Goal: Task Accomplishment & Management: Complete application form

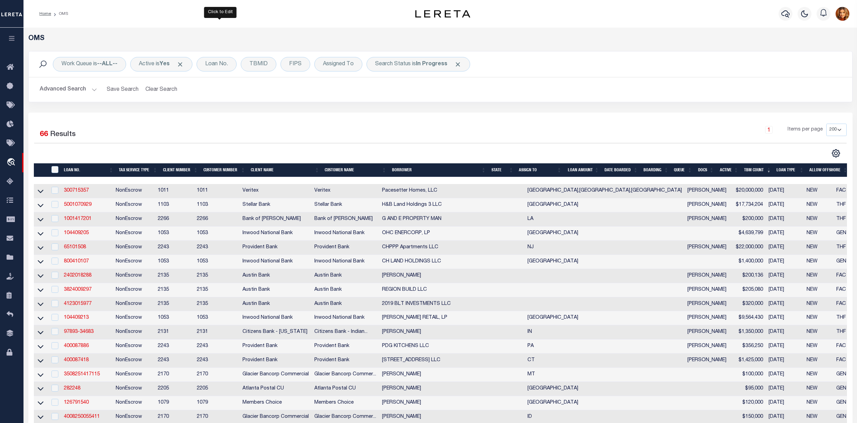
select select "200"
click at [216, 64] on div "Loan No." at bounding box center [217, 64] width 40 height 15
click at [227, 99] on input "text" at bounding box center [257, 98] width 102 height 13
type input "202495572"
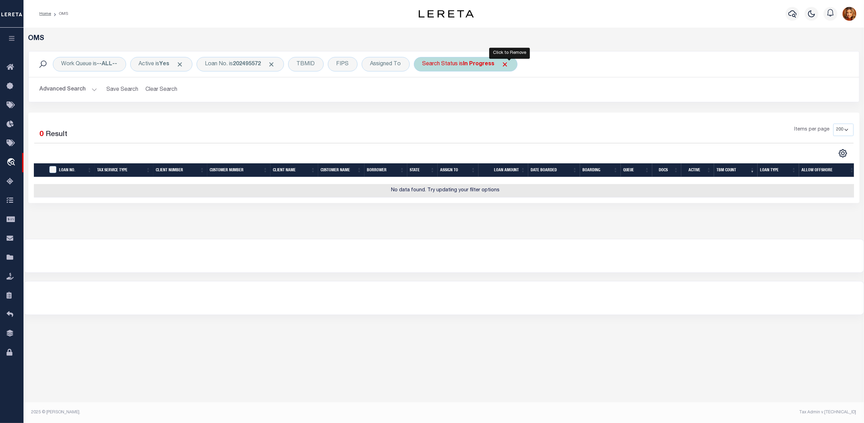
click at [509, 64] on span "Click to Remove" at bounding box center [505, 64] width 7 height 7
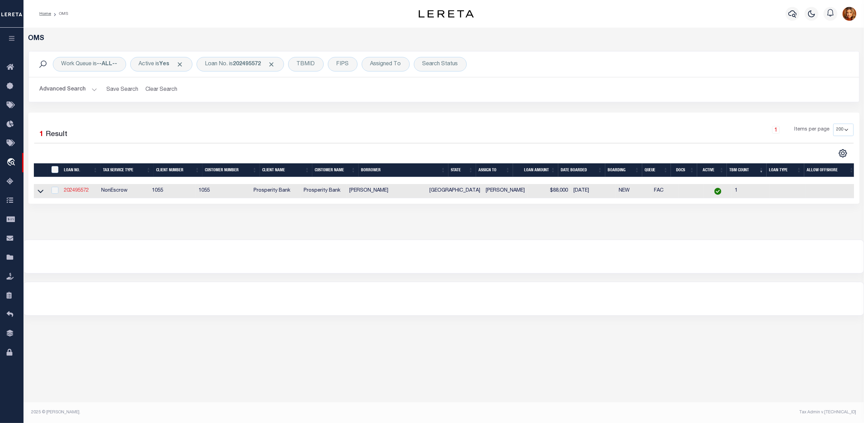
click at [69, 191] on link "202495572" at bounding box center [76, 190] width 25 height 5
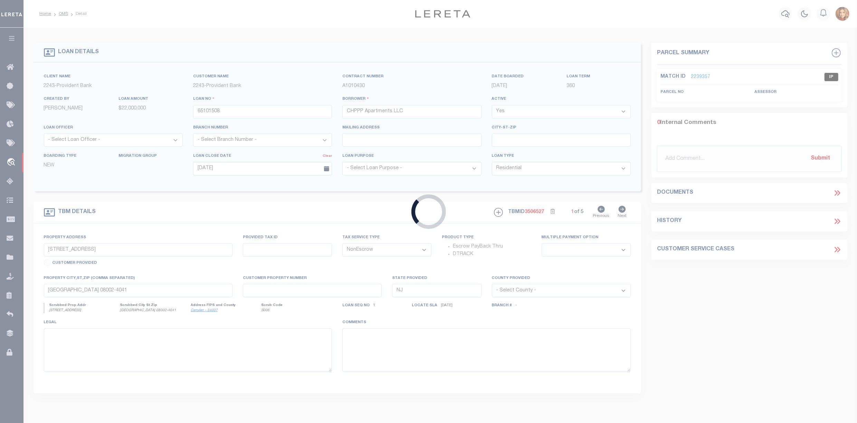
type input "202495572"
type input "[PERSON_NAME]"
select select
type input "1702 BAYOU BREEZE DR"
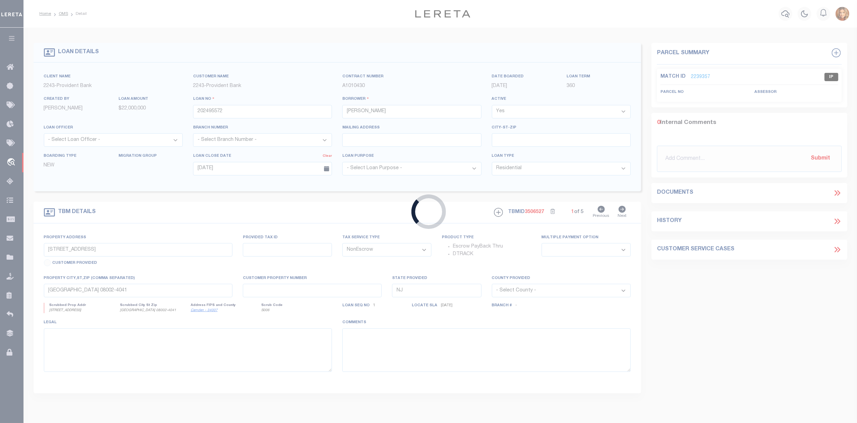
type input "[GEOGRAPHIC_DATA] [GEOGRAPHIC_DATA] 77523-8446"
select select "100"
select select
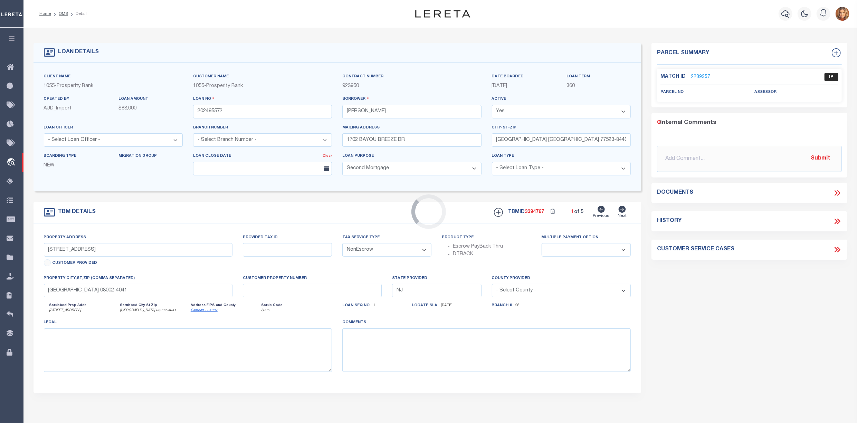
select select "10463"
select select "3942"
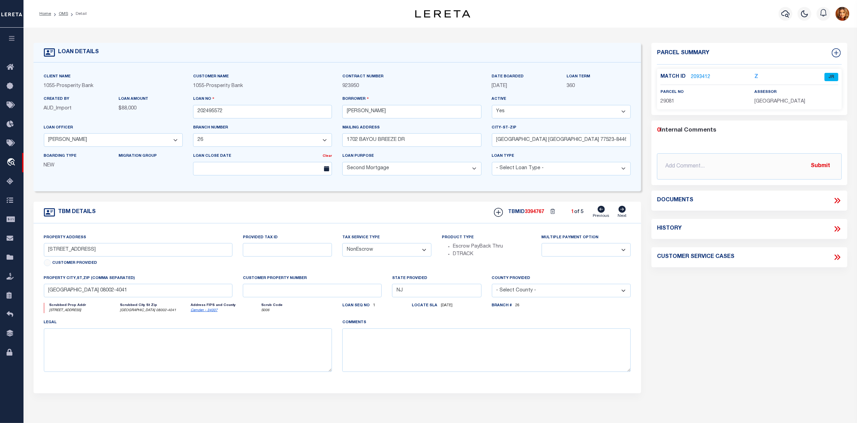
type input "1702 BAYOU BREEZE DR"
select select
type input "[GEOGRAPHIC_DATA]"
type textarea "[STREET_ADDRESS] THE PLANTATION ON [GEOGRAPHIC_DATA]"
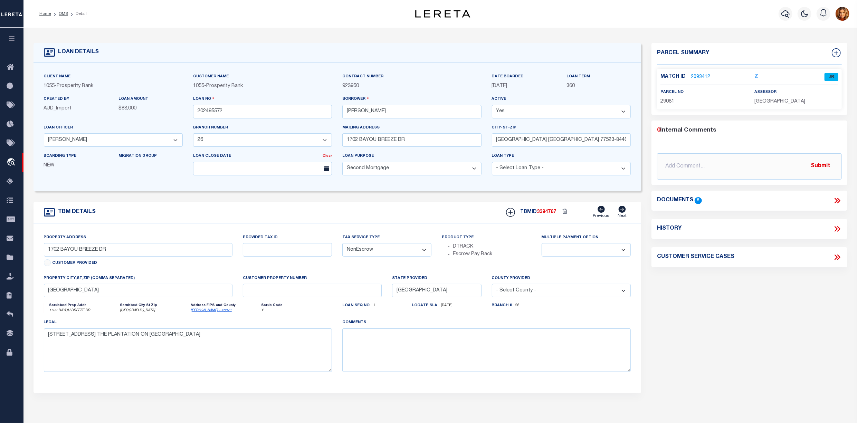
click at [694, 76] on link "2093412" at bounding box center [700, 77] width 19 height 7
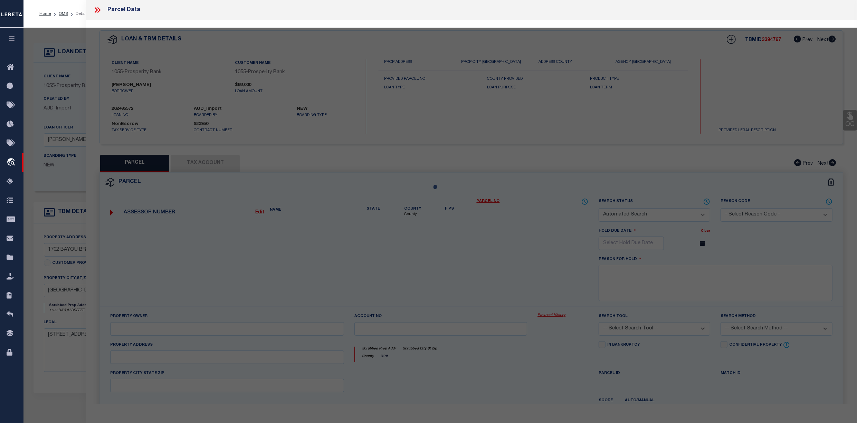
checkbox input "false"
select select "JR"
type input "[PERSON_NAME] & [PERSON_NAME]"
select select "AGW"
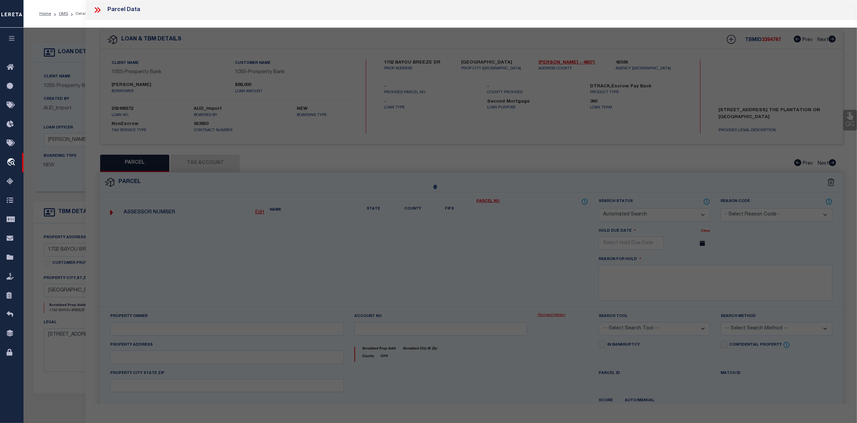
select select
type input "1702 BAYOU BREEZE"
type input "COVE [GEOGRAPHIC_DATA]"
type textarea "LT 9 SEC 6 PLANTATION ON COTTON BAYOU"
type textarea "Goose creek isd is not collected for this property [DATE]: sent to [GEOGRAPHIC_…"
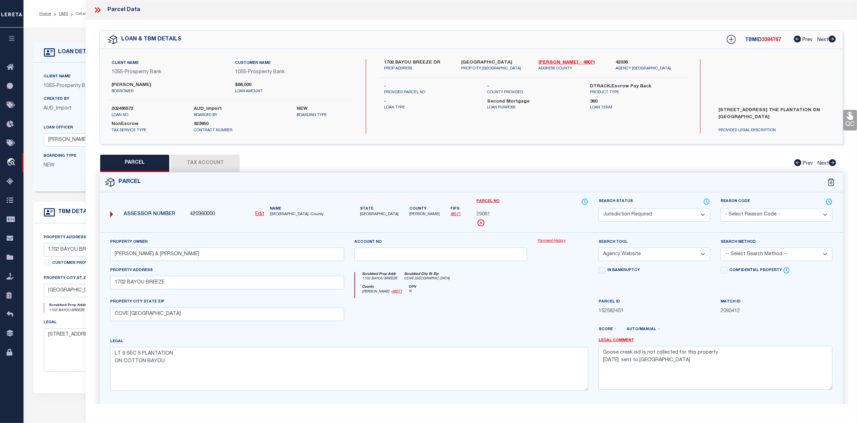
click at [209, 162] on button "Tax Account" at bounding box center [205, 163] width 69 height 17
select select "100"
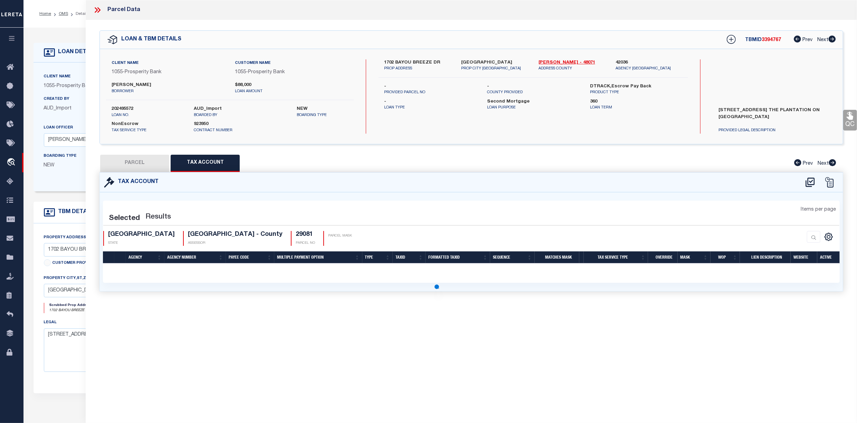
select select "100"
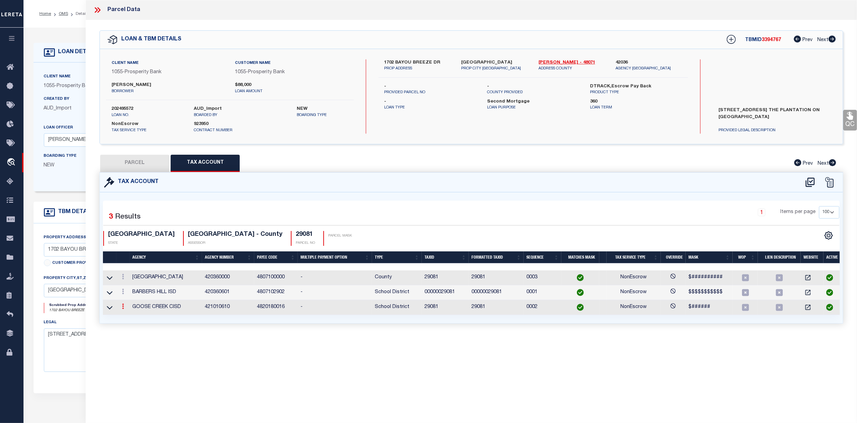
click at [123, 307] on icon at bounding box center [123, 307] width 2 height 6
click at [132, 286] on icon "" at bounding box center [130, 284] width 5 height 5
type input "29081"
type textarea "$######"
checkbox input "true"
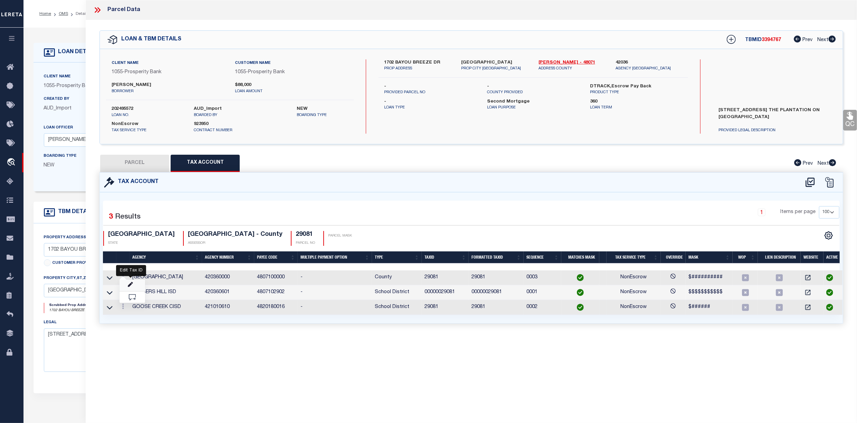
select select "099"
type textarea "Goose creek isd is not collected for this property [DATE]: sent to [GEOGRAPHIC_…"
type input "XXXXXXX*"
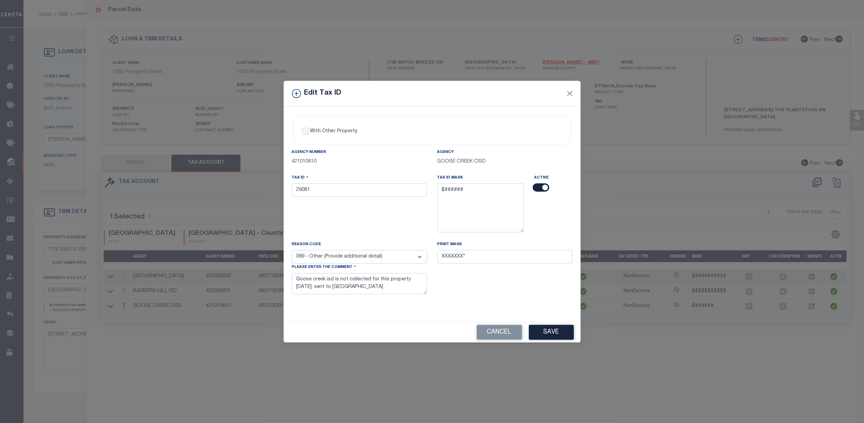
click at [544, 184] on input "checkbox" at bounding box center [541, 188] width 17 height 8
checkbox input "false"
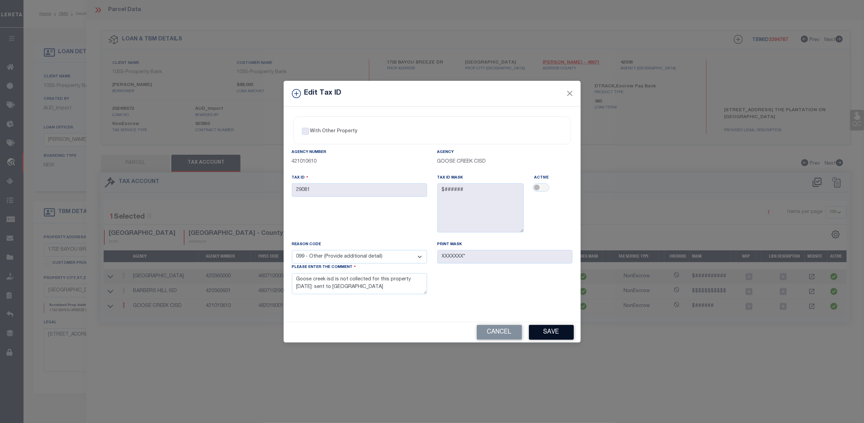
click at [553, 335] on button "Save" at bounding box center [551, 332] width 45 height 15
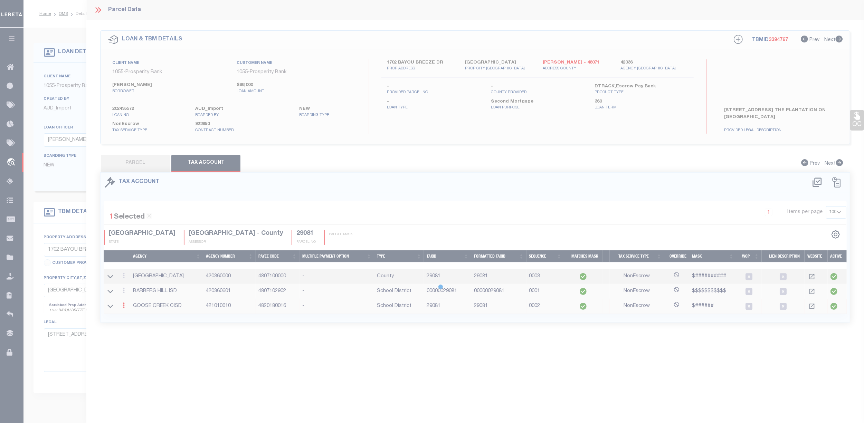
select select
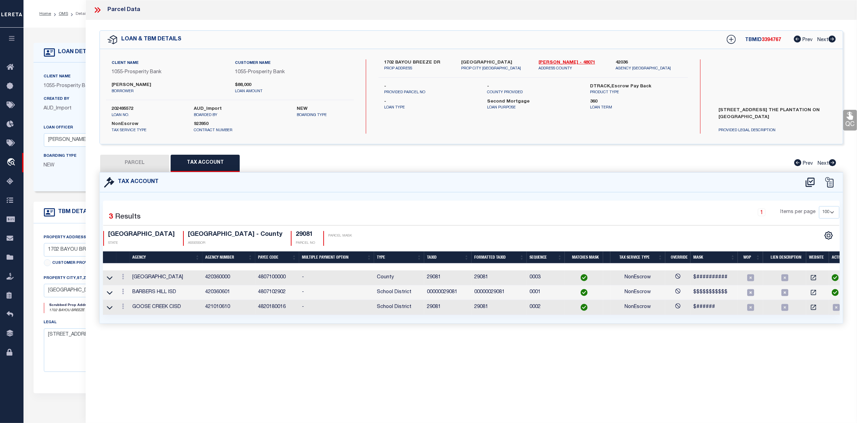
click at [131, 159] on button "PARCEL" at bounding box center [134, 163] width 69 height 17
select select "AS"
select select
checkbox input "false"
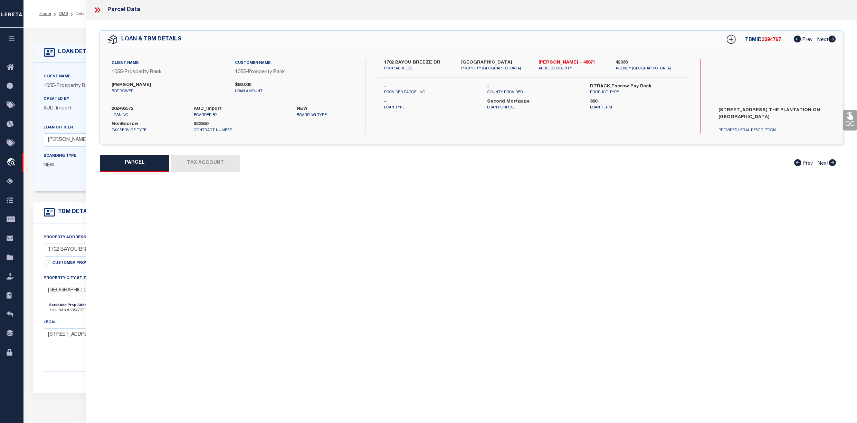
select select "JR"
type input "[PERSON_NAME] & [PERSON_NAME]"
select select "AGW"
select select
type input "1702 BAYOU BREEZE"
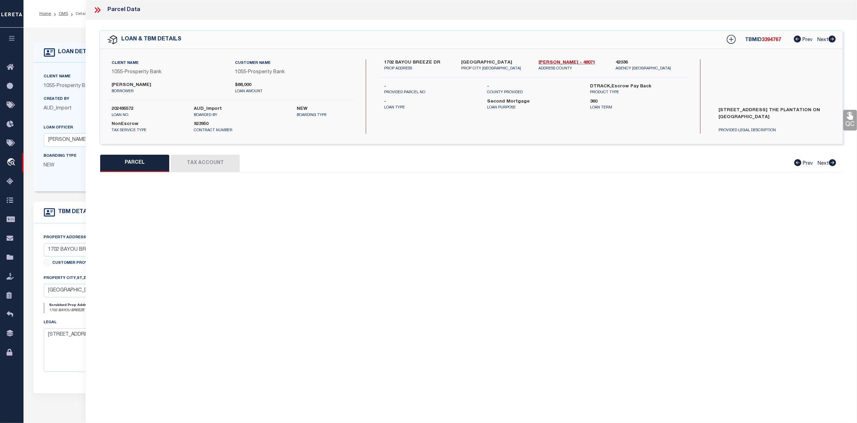
type input "COVE [GEOGRAPHIC_DATA]"
type textarea "LT 9 SEC 6 PLANTATION ON COTTON BAYOU"
type textarea "Goose creek isd is not collected for this property [DATE]: sent to [GEOGRAPHIC_…"
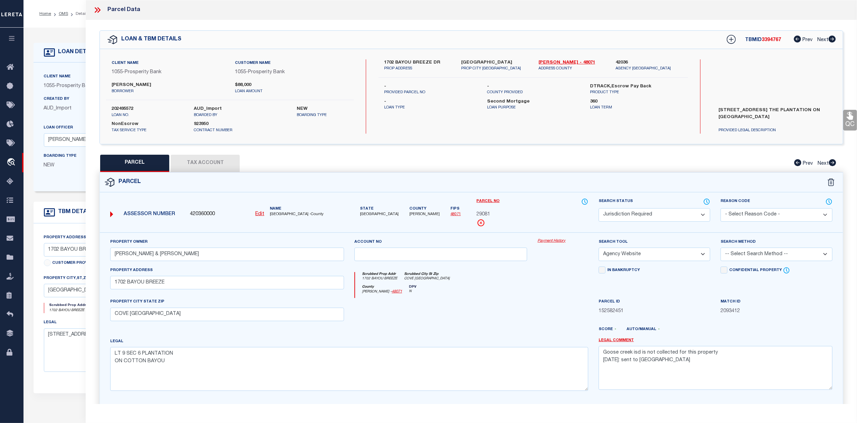
click at [694, 216] on select "Automated Search Bad Parcel Complete Duplicate Parcel High Dollar Reporting In …" at bounding box center [655, 214] width 112 height 13
click at [599, 208] on select "Automated Search Bad Parcel Complete Duplicate Parcel High Dollar Reporting In …" at bounding box center [655, 214] width 112 height 13
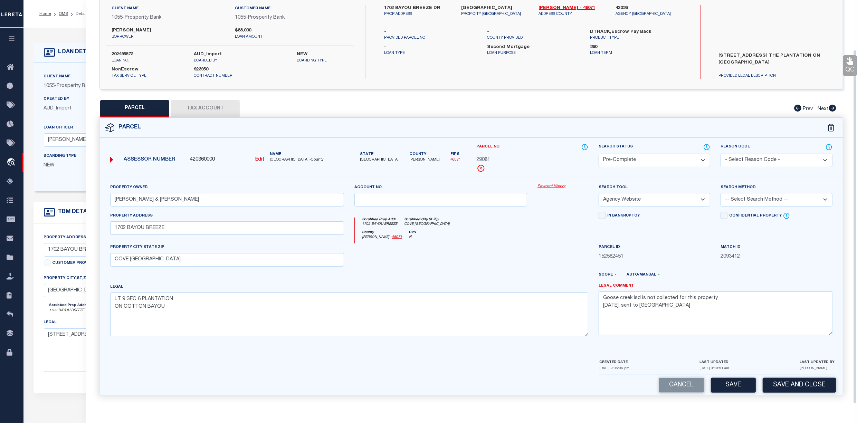
scroll to position [57, 0]
click at [733, 382] on button "Save" at bounding box center [733, 385] width 45 height 15
select select "AS"
select select
checkbox input "false"
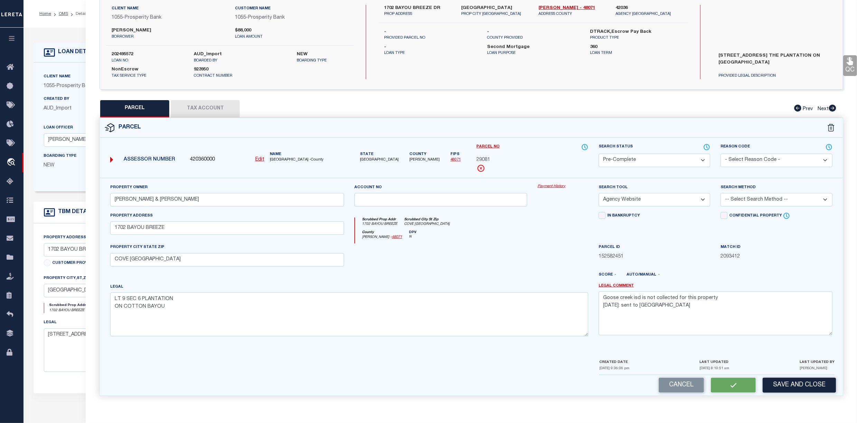
checkbox input "false"
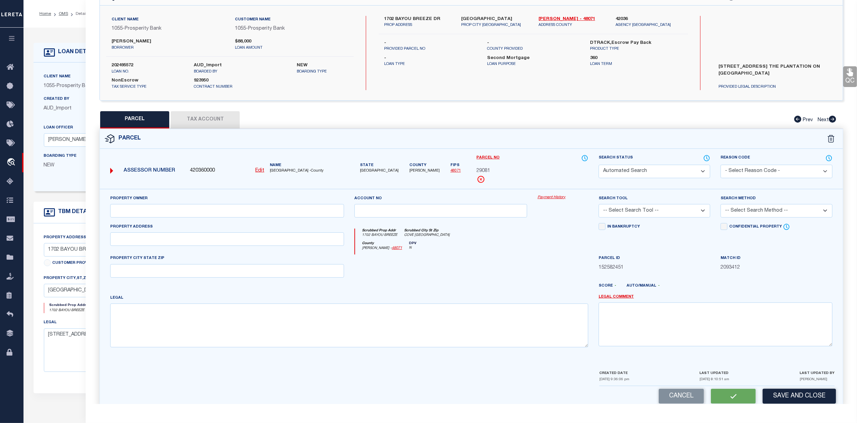
select select "PC"
type input "[PERSON_NAME] & [PERSON_NAME]"
select select "AGW"
select select
type input "1702 BAYOU BREEZE"
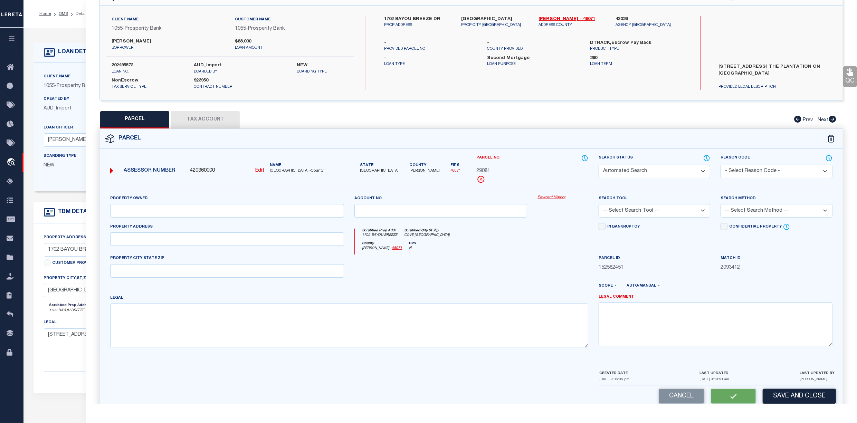
type input "COVE [GEOGRAPHIC_DATA]"
type textarea "LT 9 SEC 6 PLANTATION ON COTTON BAYOU"
type textarea "Goose creek isd is not collected for this property [DATE]: sent to [GEOGRAPHIC_…"
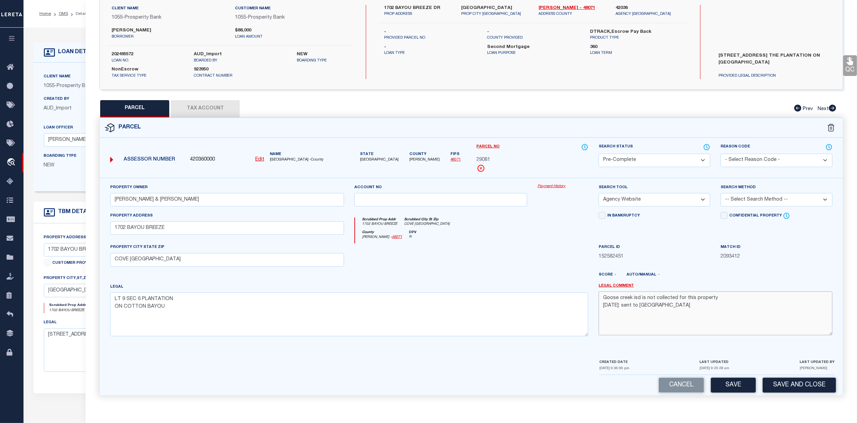
drag, startPoint x: 661, startPoint y: 307, endPoint x: 570, endPoint y: 298, distance: 92.1
click at [570, 298] on div "Property Owner [PERSON_NAME] & [PERSON_NAME] Account no Payment History Search …" at bounding box center [471, 263] width 733 height 158
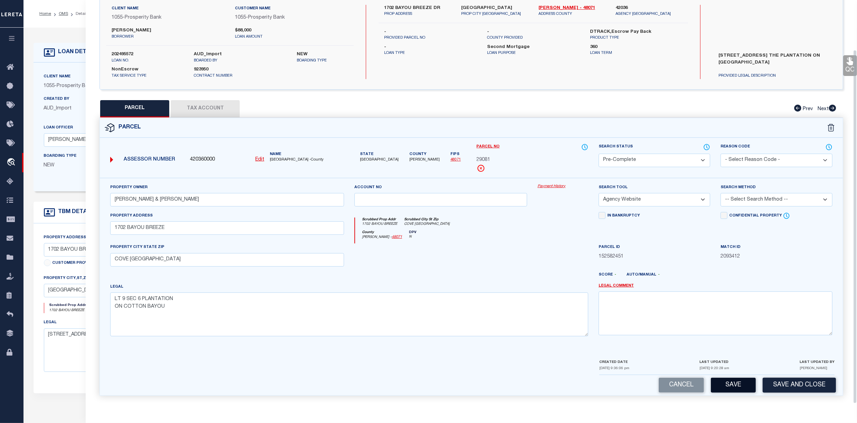
click at [726, 382] on button "Save" at bounding box center [733, 385] width 45 height 15
select select "AS"
select select
checkbox input "false"
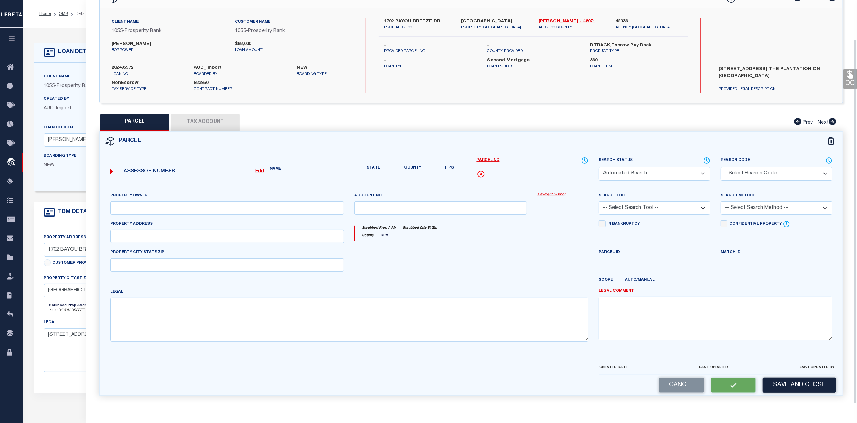
select select "PC"
type input "[PERSON_NAME] & [PERSON_NAME]"
select select "AGW"
select select
type input "1702 BAYOU BREEZE"
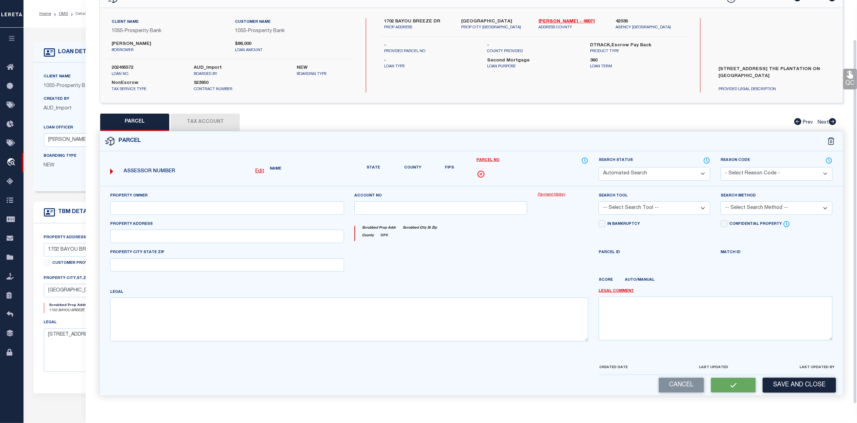
type input "COVE [GEOGRAPHIC_DATA]"
type textarea "LT 9 SEC 6 PLANTATION ON COTTON BAYOU"
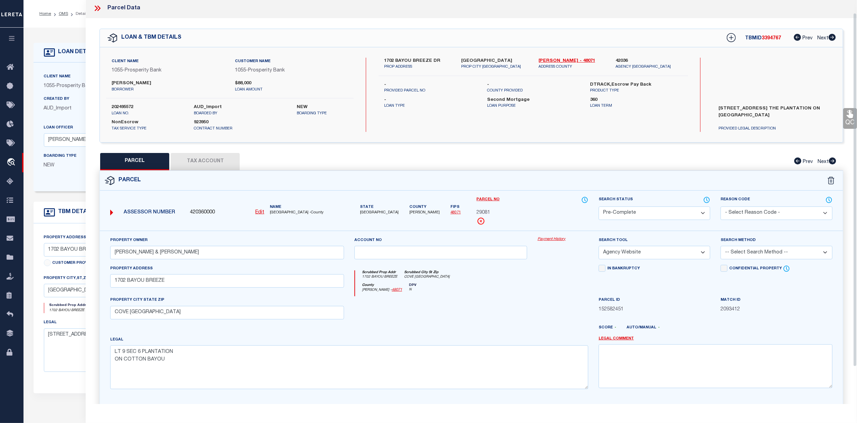
scroll to position [0, 0]
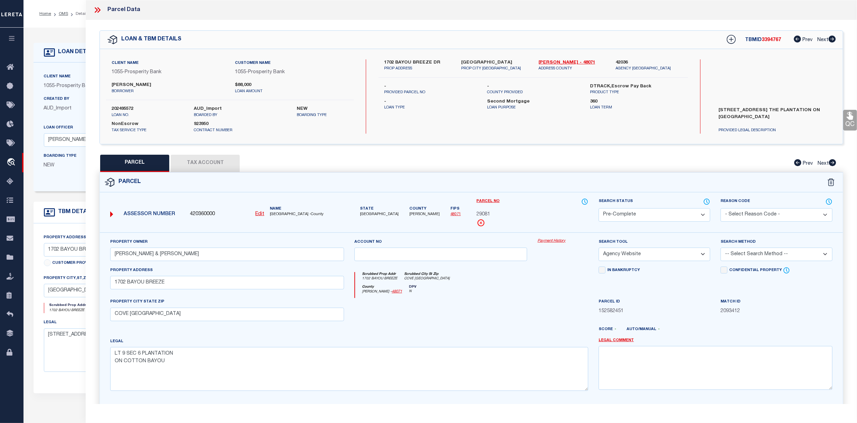
click at [203, 162] on button "Tax Account" at bounding box center [205, 163] width 69 height 17
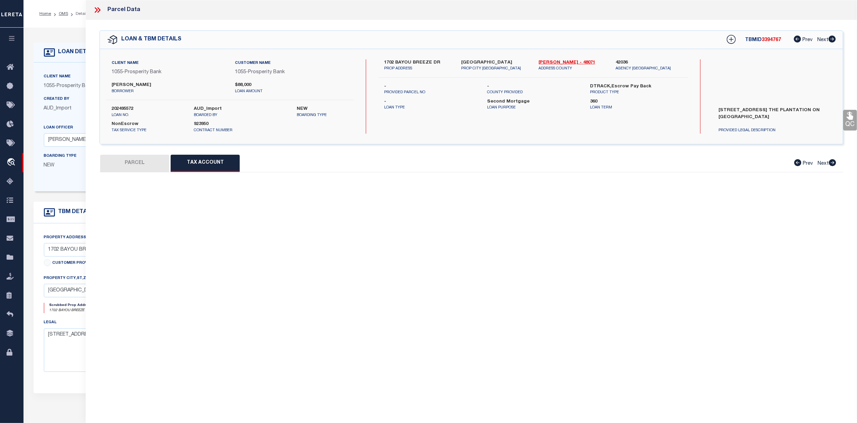
select select "100"
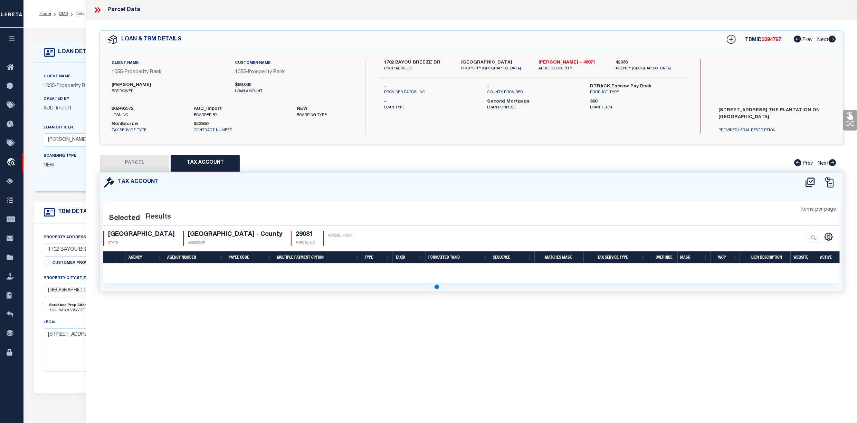
select select "100"
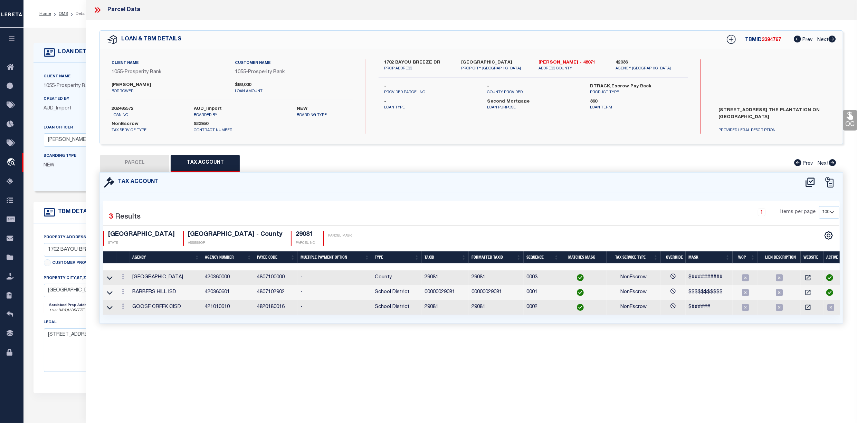
click at [126, 166] on button "PARCEL" at bounding box center [134, 163] width 69 height 17
select select "AS"
select select
checkbox input "false"
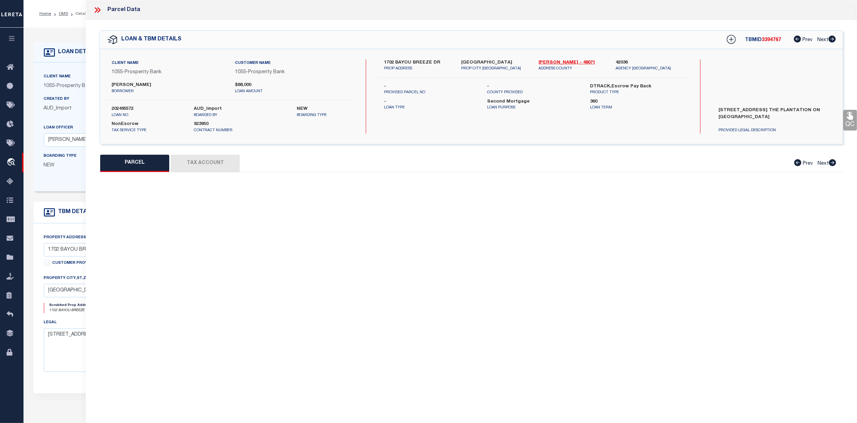
select select "CP"
type input "[PERSON_NAME] & [PERSON_NAME]"
select select "AGW"
select select
type input "1702 BAYOU BREEZE"
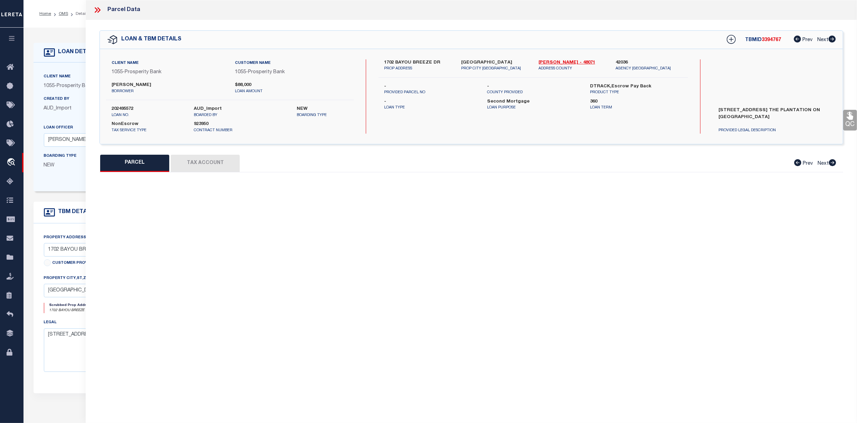
type input "COVE [GEOGRAPHIC_DATA]"
type textarea "LT 9 SEC 6 PLANTATION ON COTTON BAYOU"
